Goal: Find contact information: Find contact information

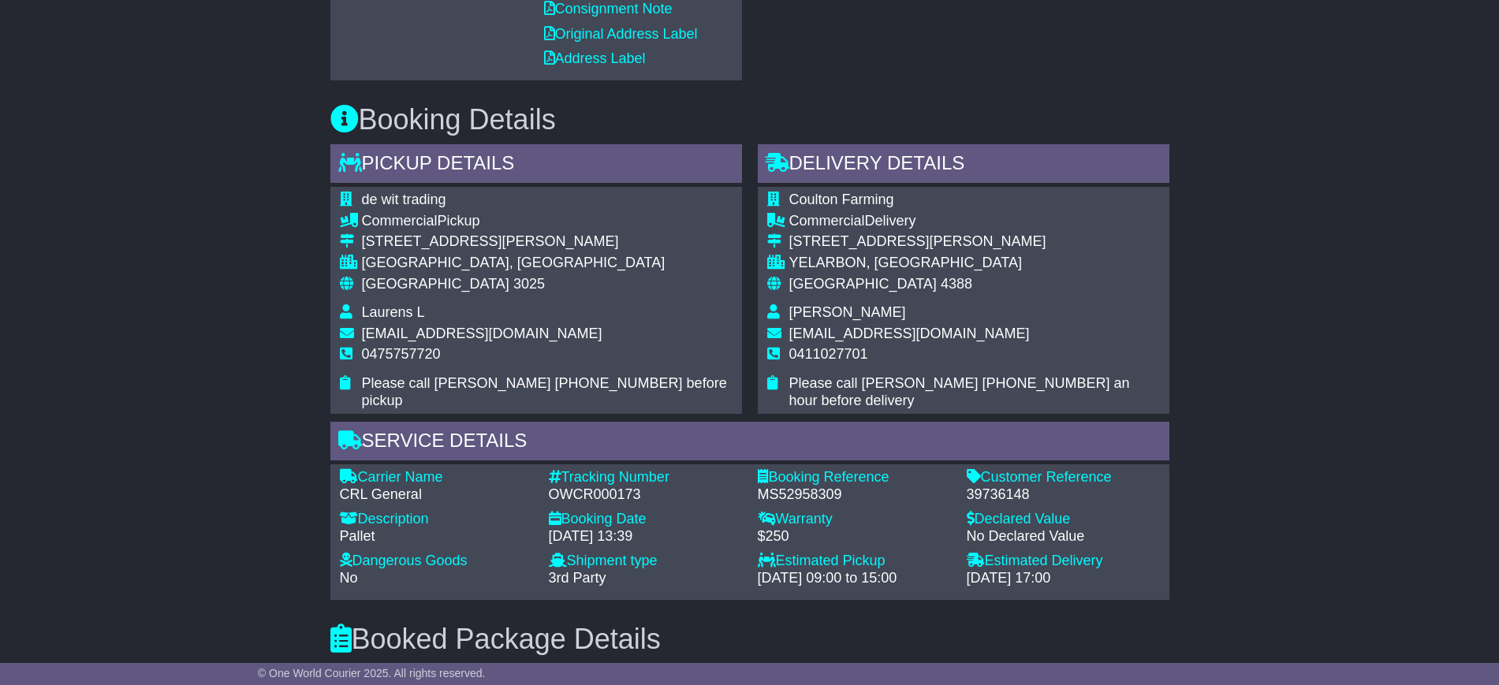
scroll to position [887, 0]
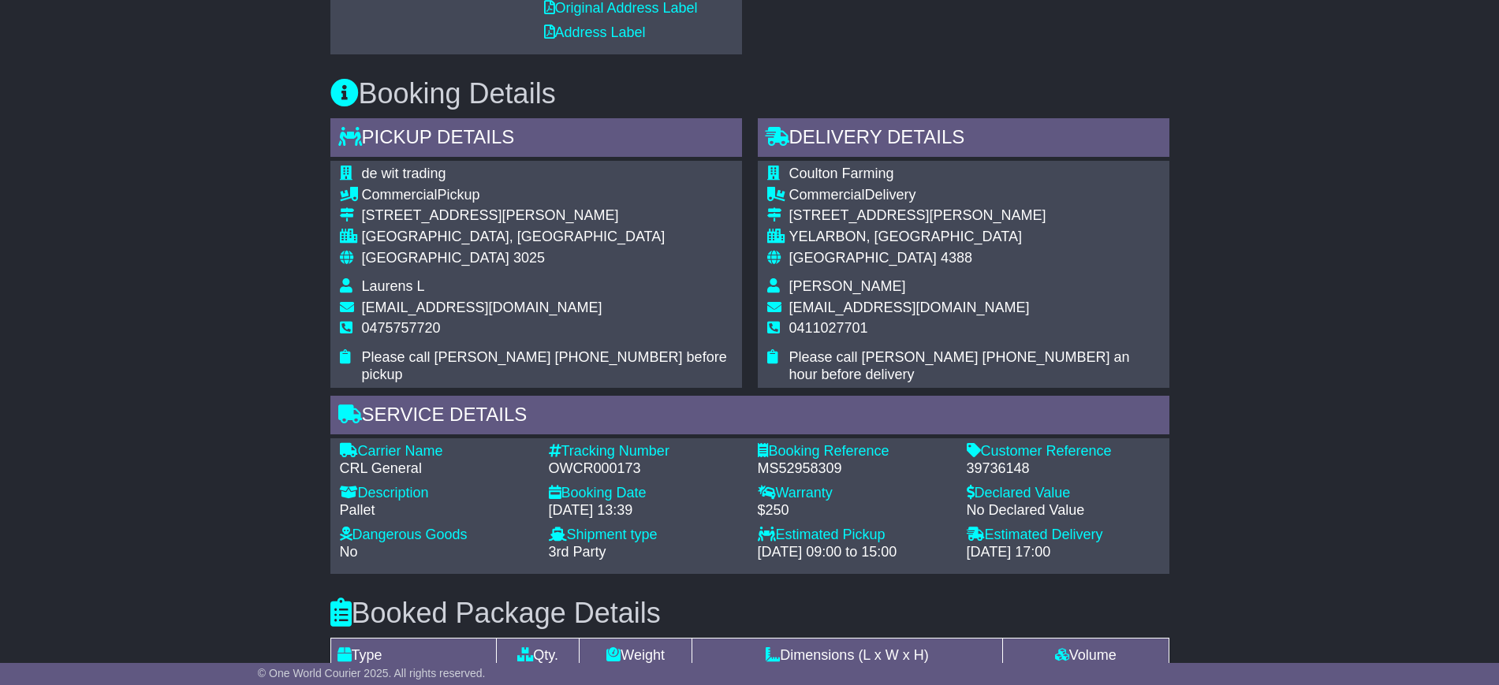
click at [381, 288] on span "Laurens L" at bounding box center [393, 286] width 63 height 16
copy span "Laurens"
click at [404, 332] on span "0475757720" at bounding box center [401, 328] width 79 height 16
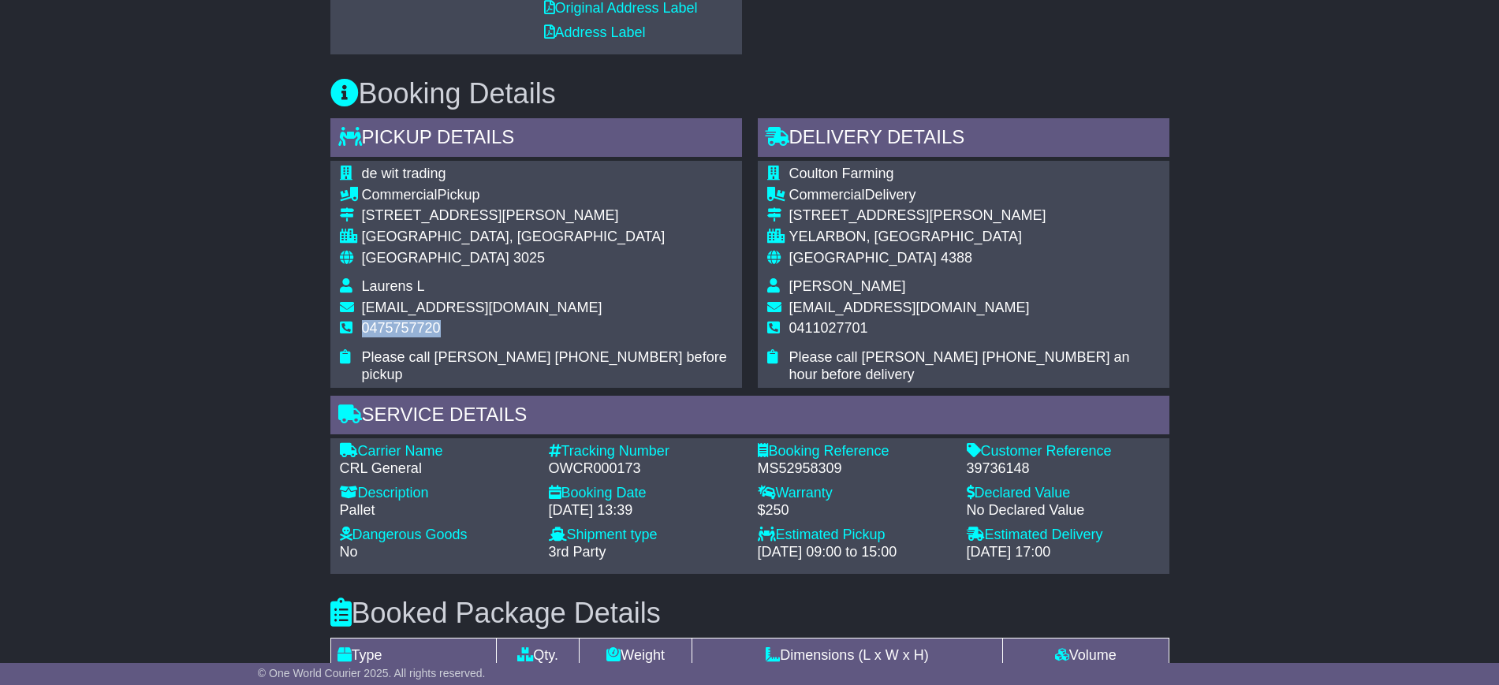
copy span "0475757720"
click at [805, 291] on span "[PERSON_NAME]" at bounding box center [847, 286] width 117 height 16
copy span "Ben"
click at [806, 326] on span "0411027701" at bounding box center [828, 328] width 79 height 16
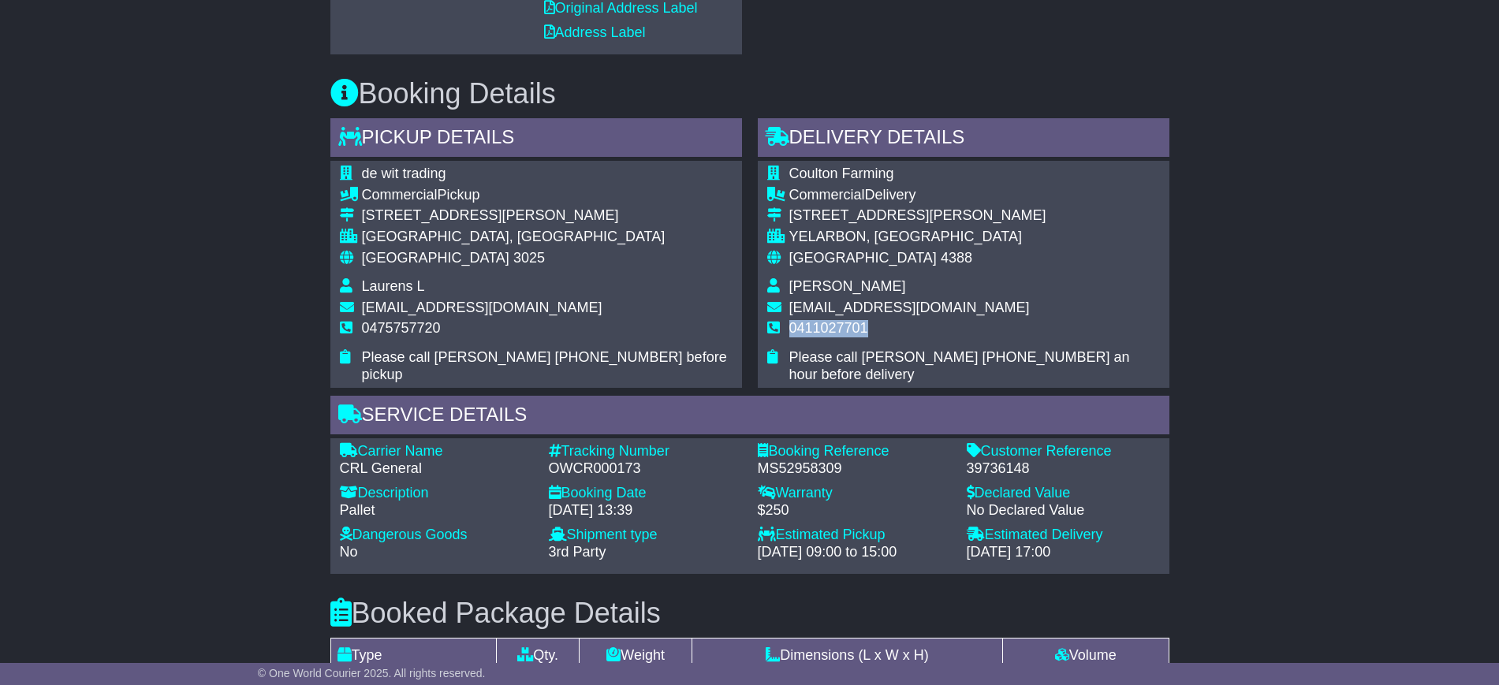
click at [806, 326] on span "0411027701" at bounding box center [828, 328] width 79 height 16
copy span "0411027701"
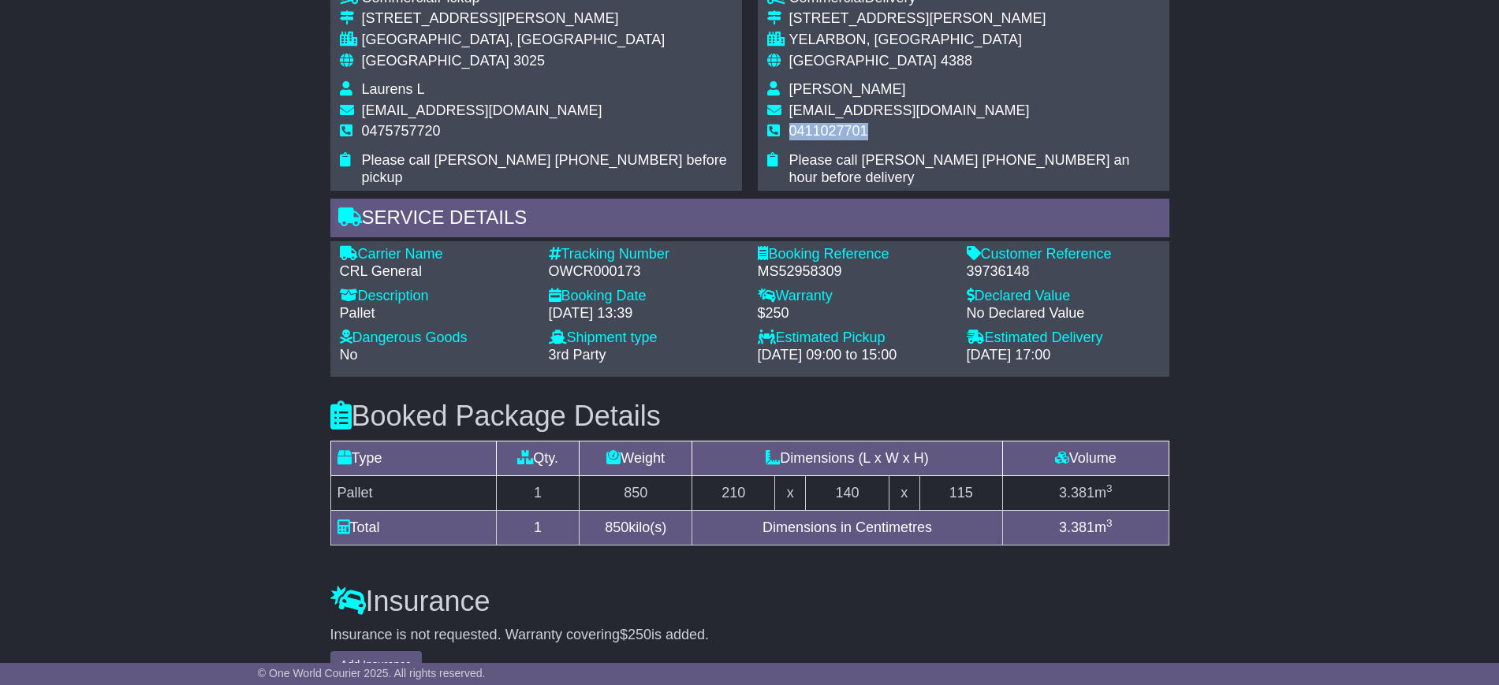
scroll to position [1391, 0]
